Goal: Task Accomplishment & Management: Use online tool/utility

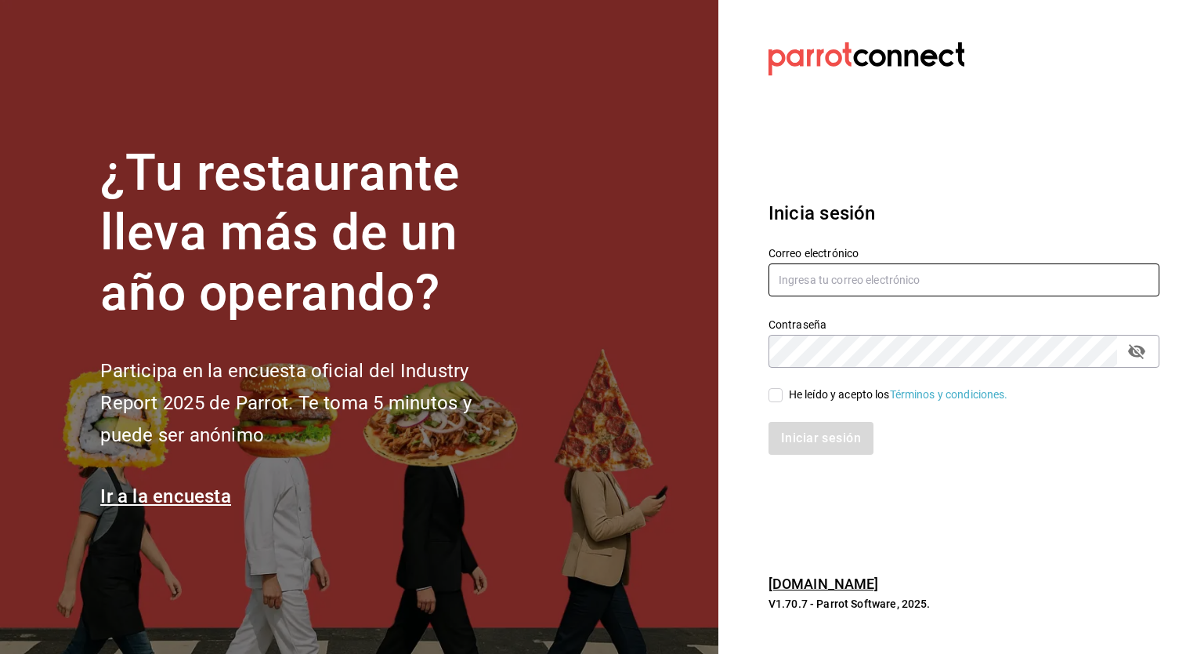
click at [837, 278] on input "text" at bounding box center [964, 279] width 391 height 33
type input "[EMAIL_ADDRESS][DOMAIN_NAME]"
click at [774, 389] on input "He leído y acepto los Términos y condiciones." at bounding box center [776, 395] width 14 height 14
checkbox input "true"
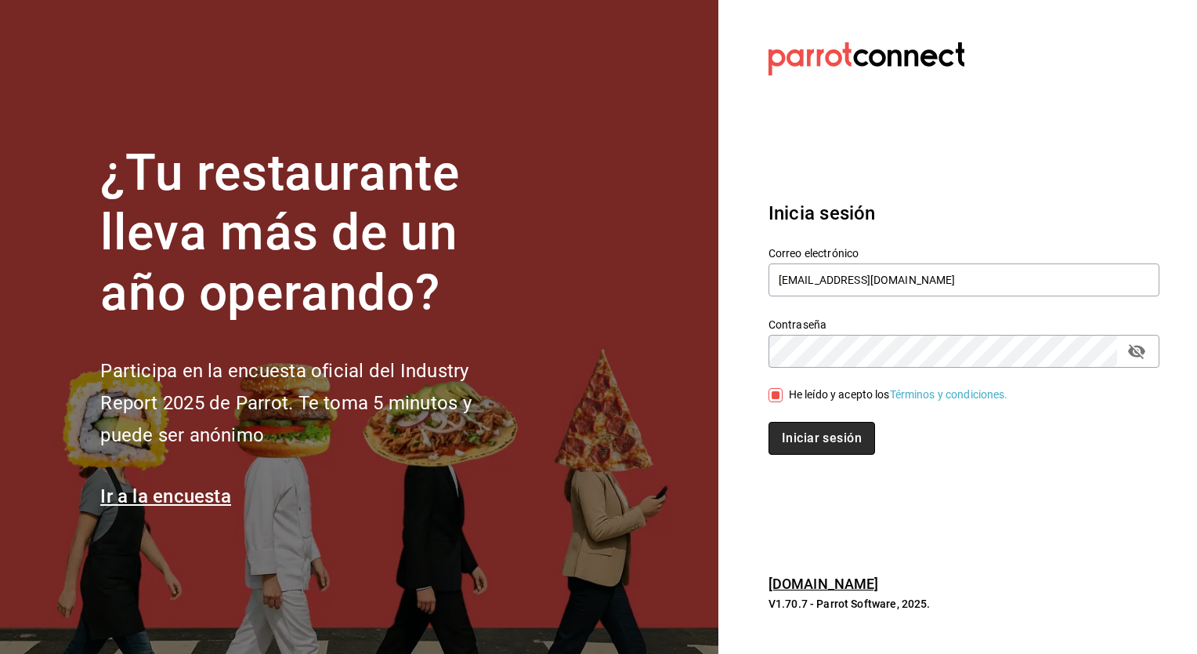
click at [801, 442] on button "Iniciar sesión" at bounding box center [822, 438] width 107 height 33
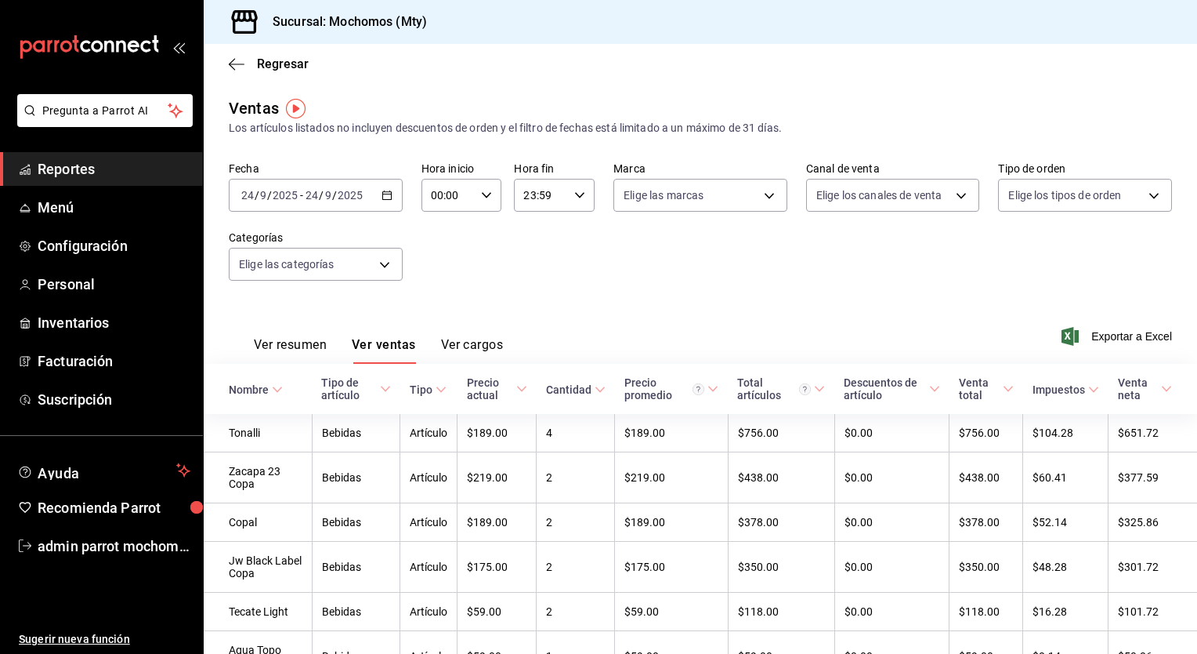
click at [386, 199] on \(Stroke\) "button" at bounding box center [386, 195] width 9 height 9
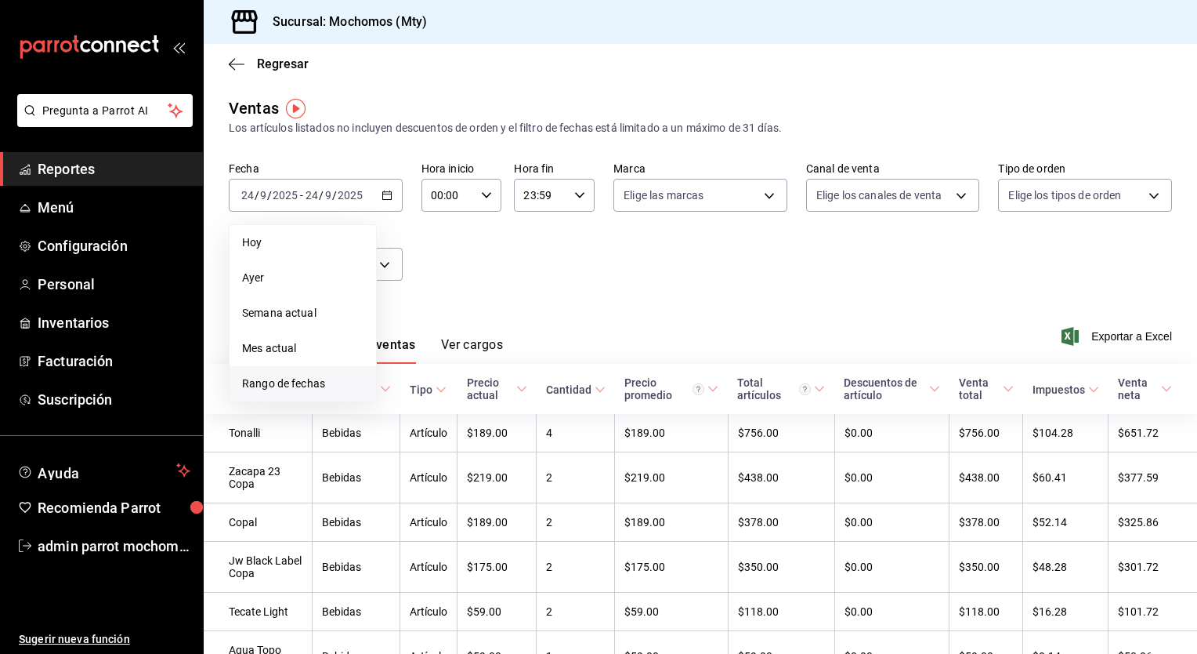
click at [295, 379] on span "Rango de fechas" at bounding box center [302, 383] width 121 height 16
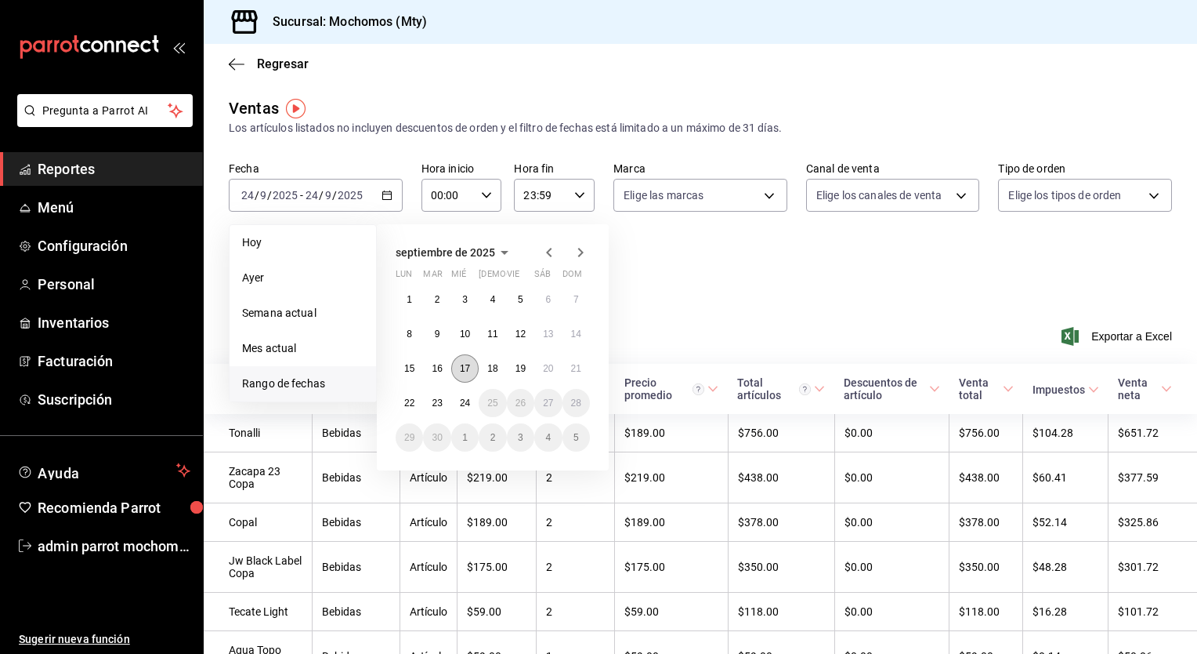
click at [458, 367] on button "17" at bounding box center [464, 368] width 27 height 28
click at [410, 409] on button "22" at bounding box center [409, 403] width 27 height 28
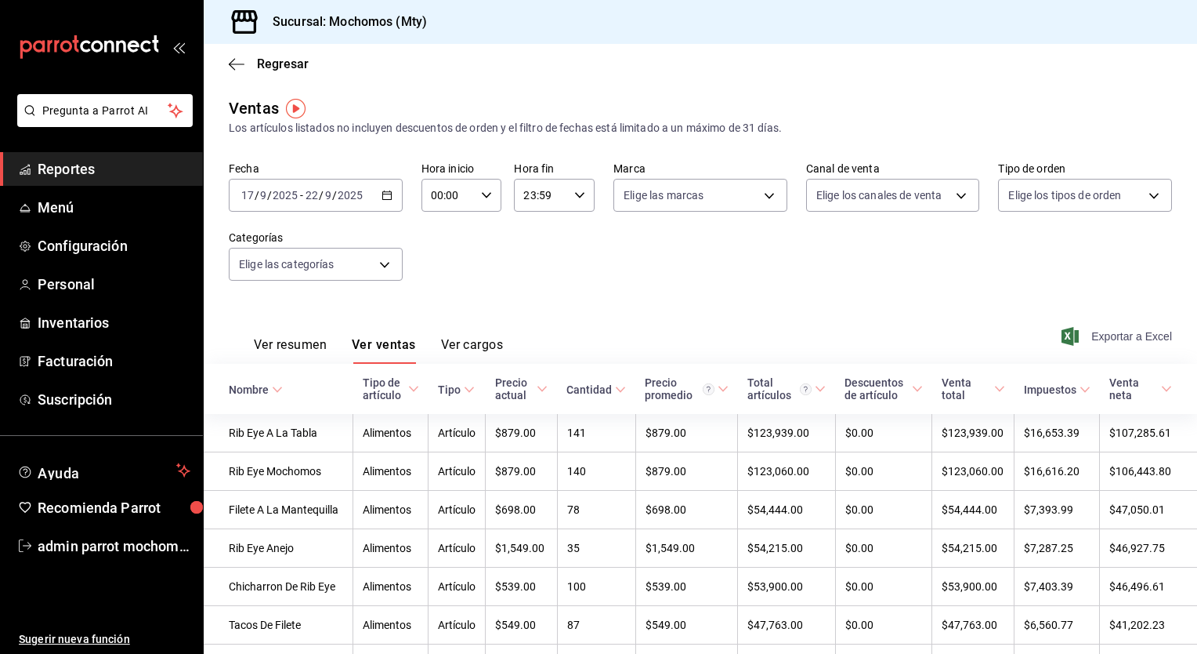
click at [1105, 340] on span "Exportar a Excel" at bounding box center [1118, 336] width 107 height 19
